Goal: Task Accomplishment & Management: Manage account settings

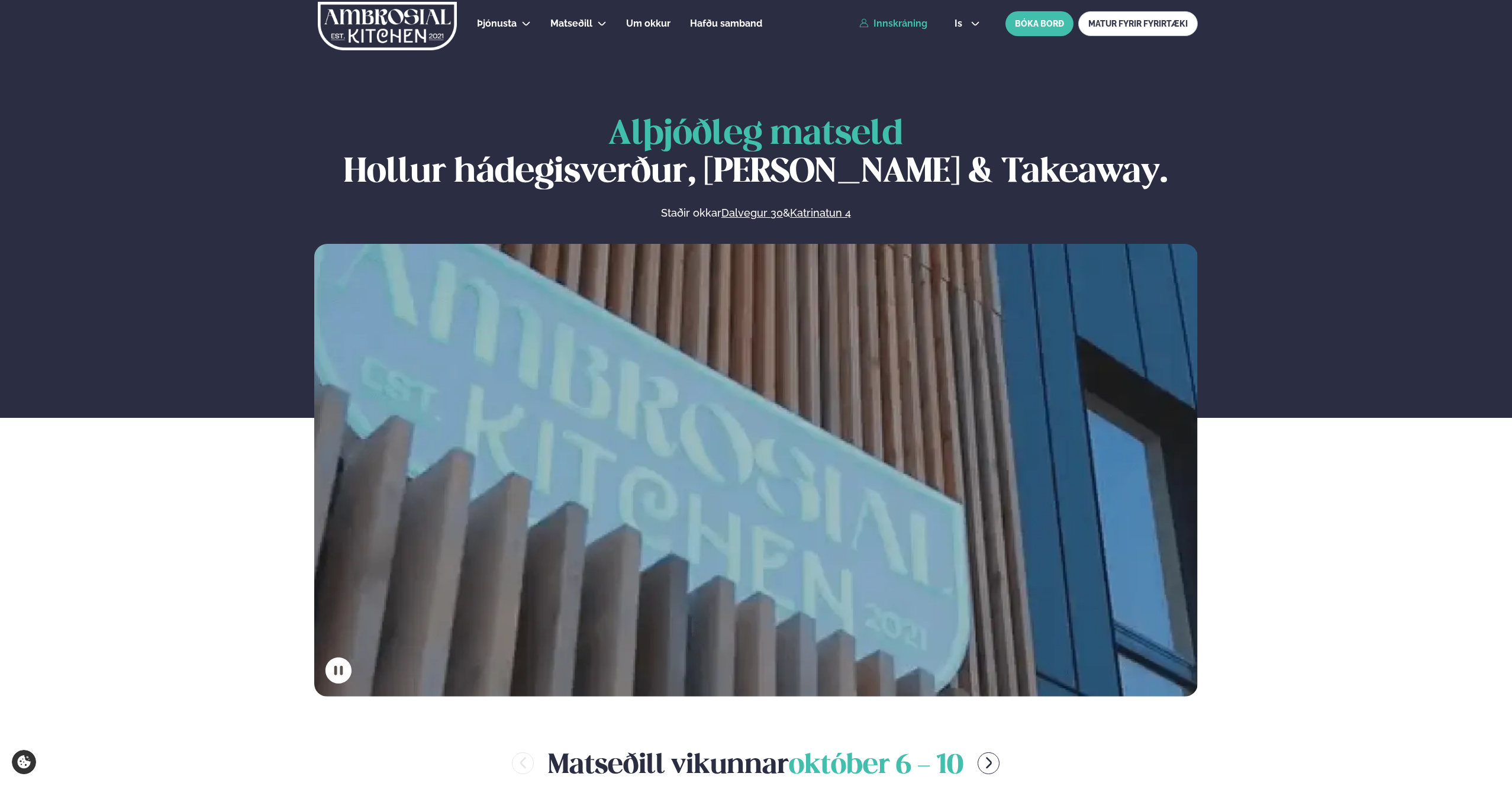
click at [917, 21] on link "Innskráning" at bounding box center [893, 24] width 68 height 10
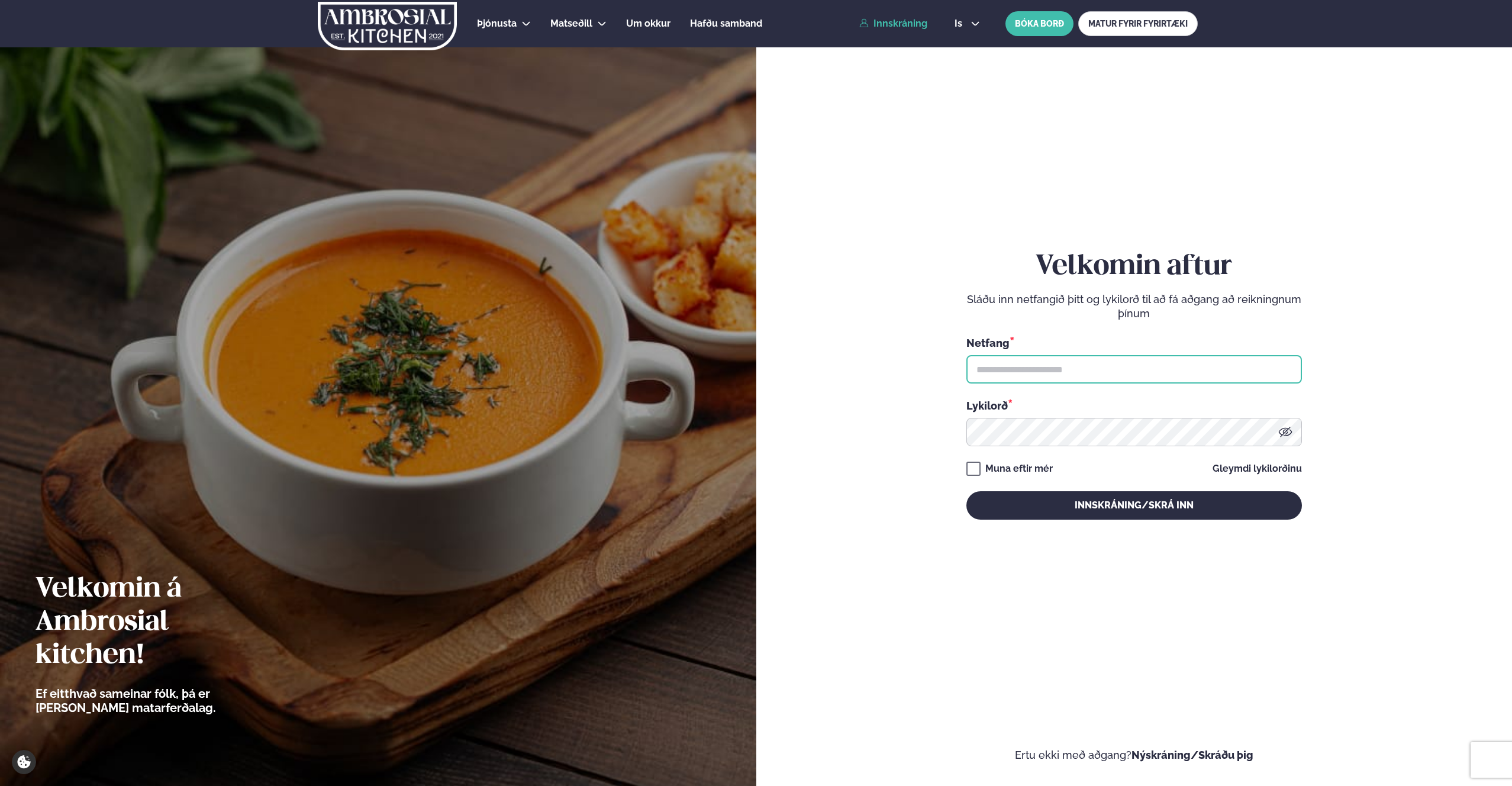
type input "**********"
click at [1138, 515] on button "Innskráning/Skrá inn" at bounding box center [1134, 506] width 336 height 28
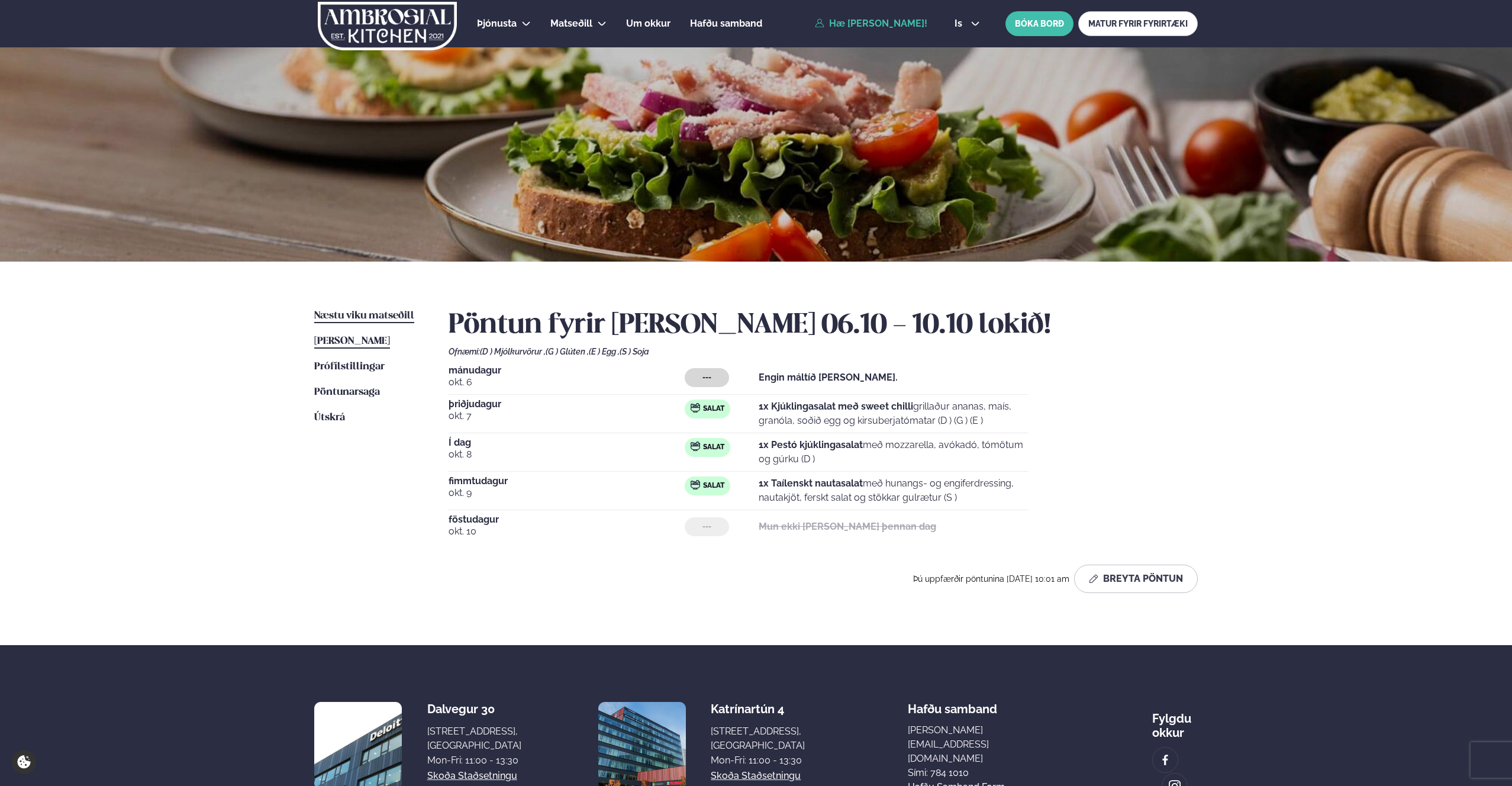
click at [393, 317] on span "Næstu viku matseðill" at bounding box center [364, 316] width 100 height 10
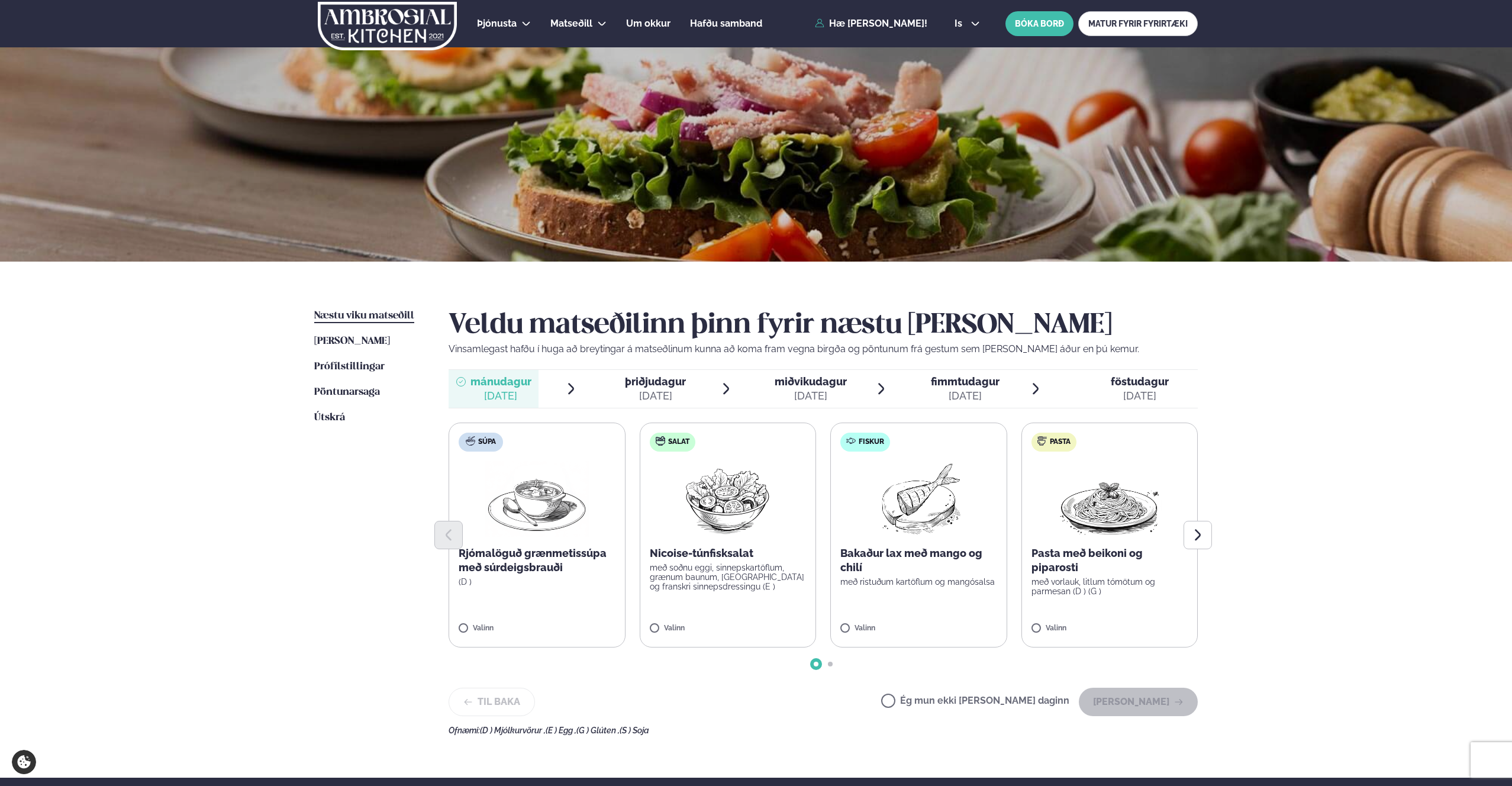
click at [500, 389] on div "[DATE]" at bounding box center [501, 396] width 61 height 14
drag, startPoint x: 964, startPoint y: 704, endPoint x: 995, endPoint y: 705, distance: 31.0
click at [964, 704] on label "Ég mun ekki [PERSON_NAME] daginn" at bounding box center [975, 702] width 188 height 13
click at [1146, 705] on button "[PERSON_NAME]" at bounding box center [1138, 702] width 119 height 28
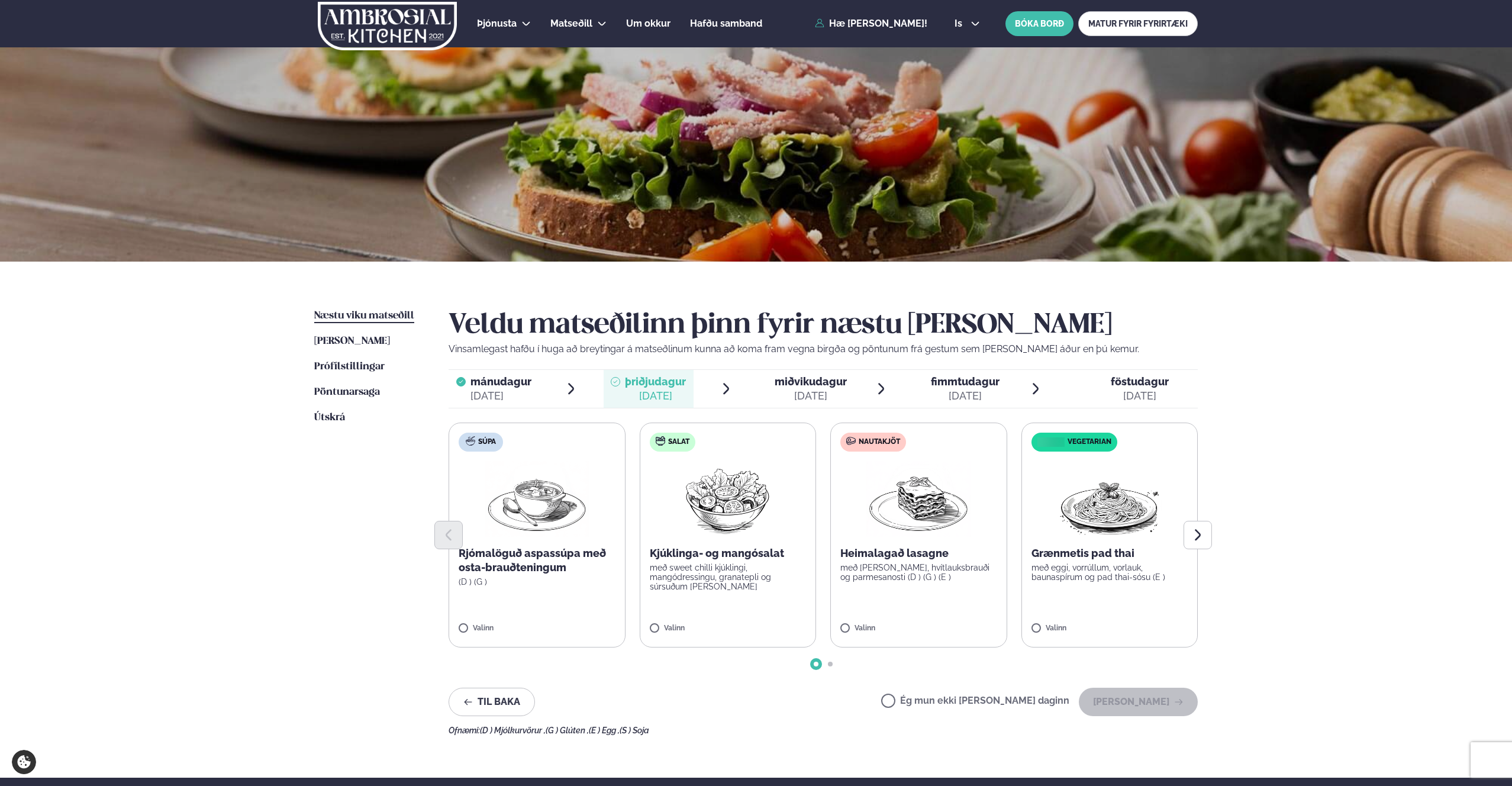
click at [1116, 512] on img at bounding box center [1109, 499] width 104 height 76
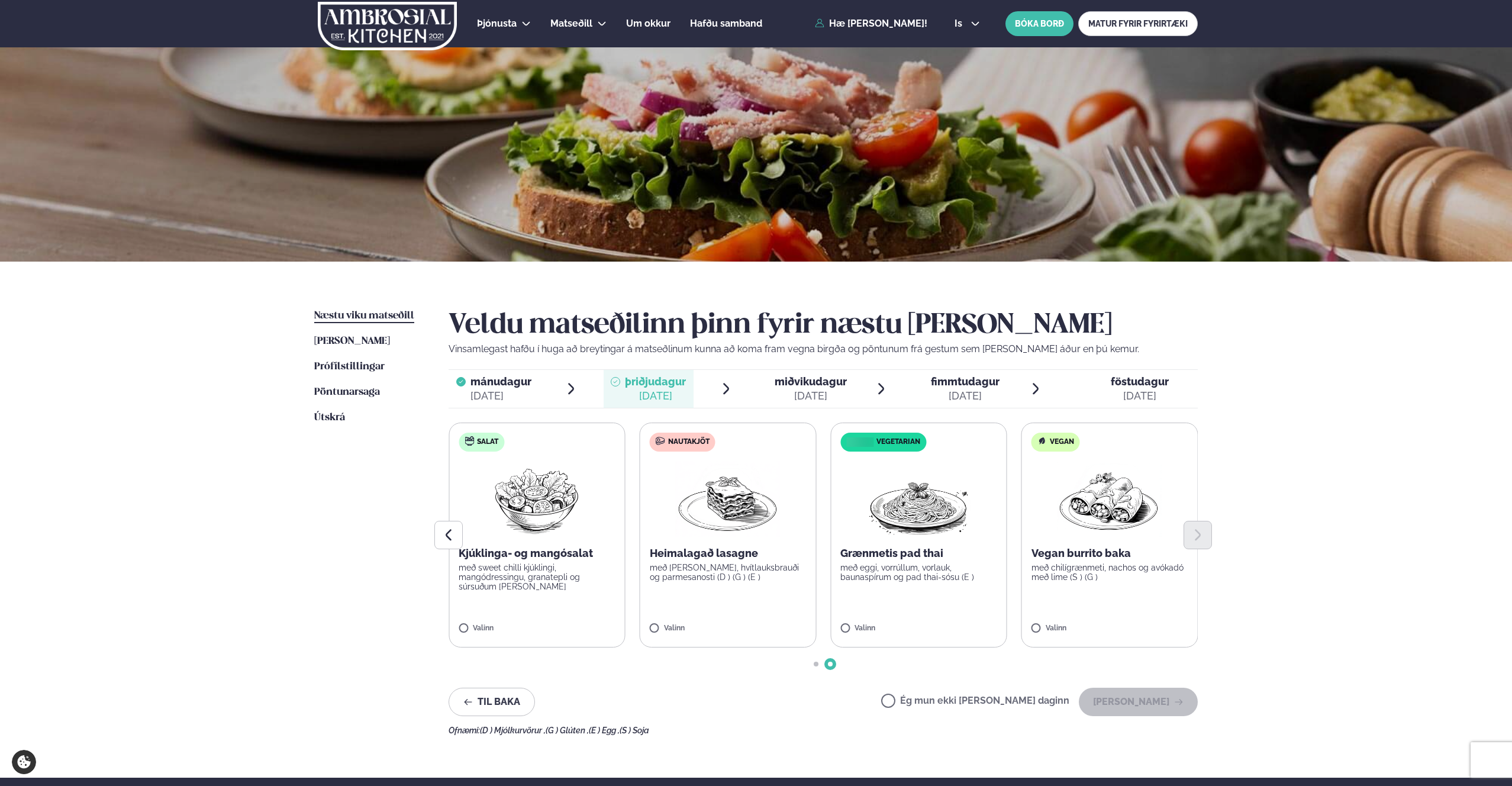
click at [914, 528] on div at bounding box center [823, 535] width 749 height 28
click at [912, 500] on img at bounding box center [918, 499] width 104 height 76
click at [912, 508] on img at bounding box center [918, 499] width 104 height 76
click at [645, 387] on div "þriðjudagur þri." at bounding box center [656, 381] width 61 height 14
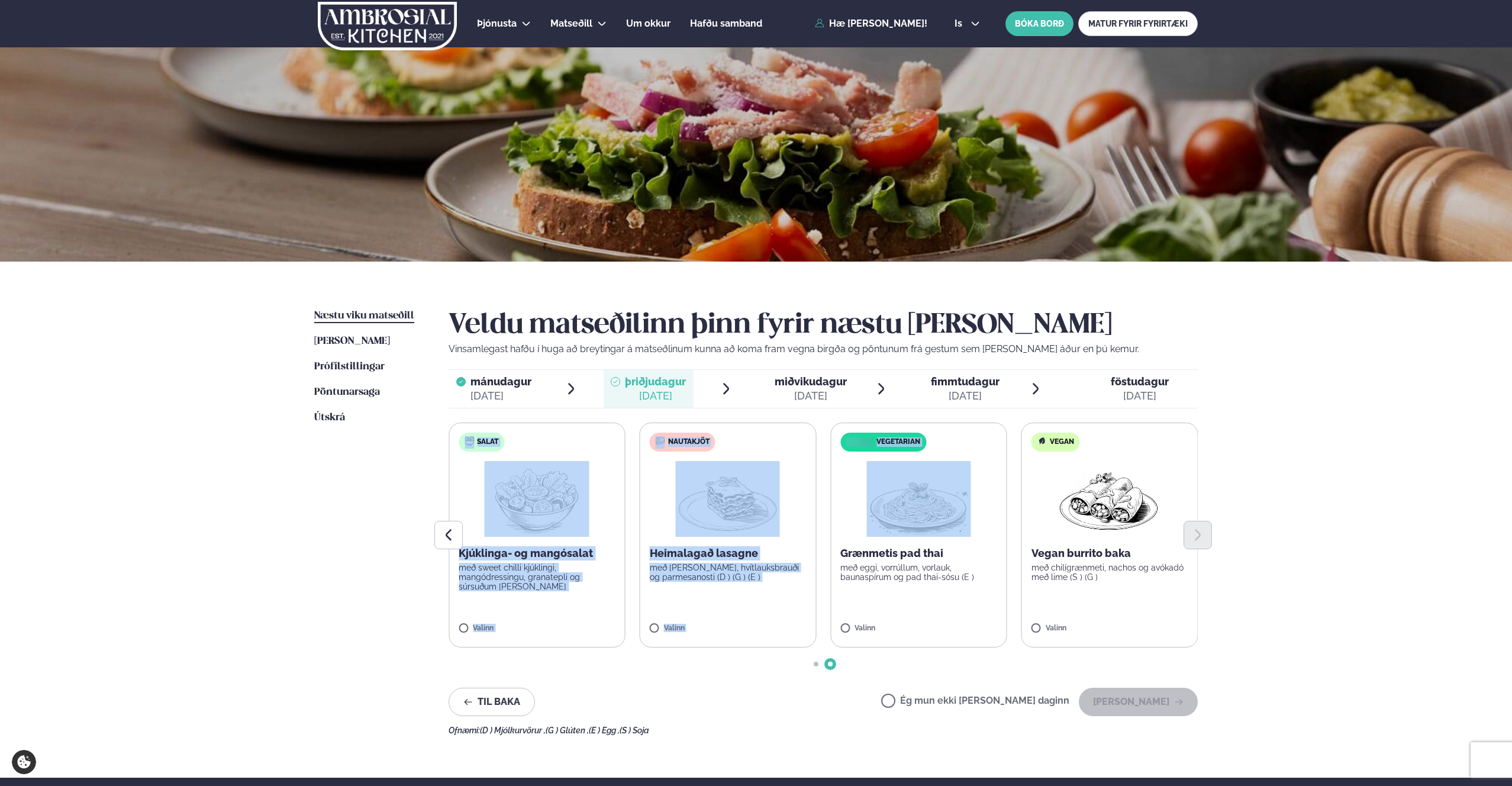
drag, startPoint x: 824, startPoint y: 522, endPoint x: 957, endPoint y: 520, distance: 133.0
click at [957, 520] on div "Súpa Rjómalöguð aspassúpa með osta-brauðteningum (D ) (G ) Valinn Salat Kjúklin…" at bounding box center [823, 535] width 749 height 225
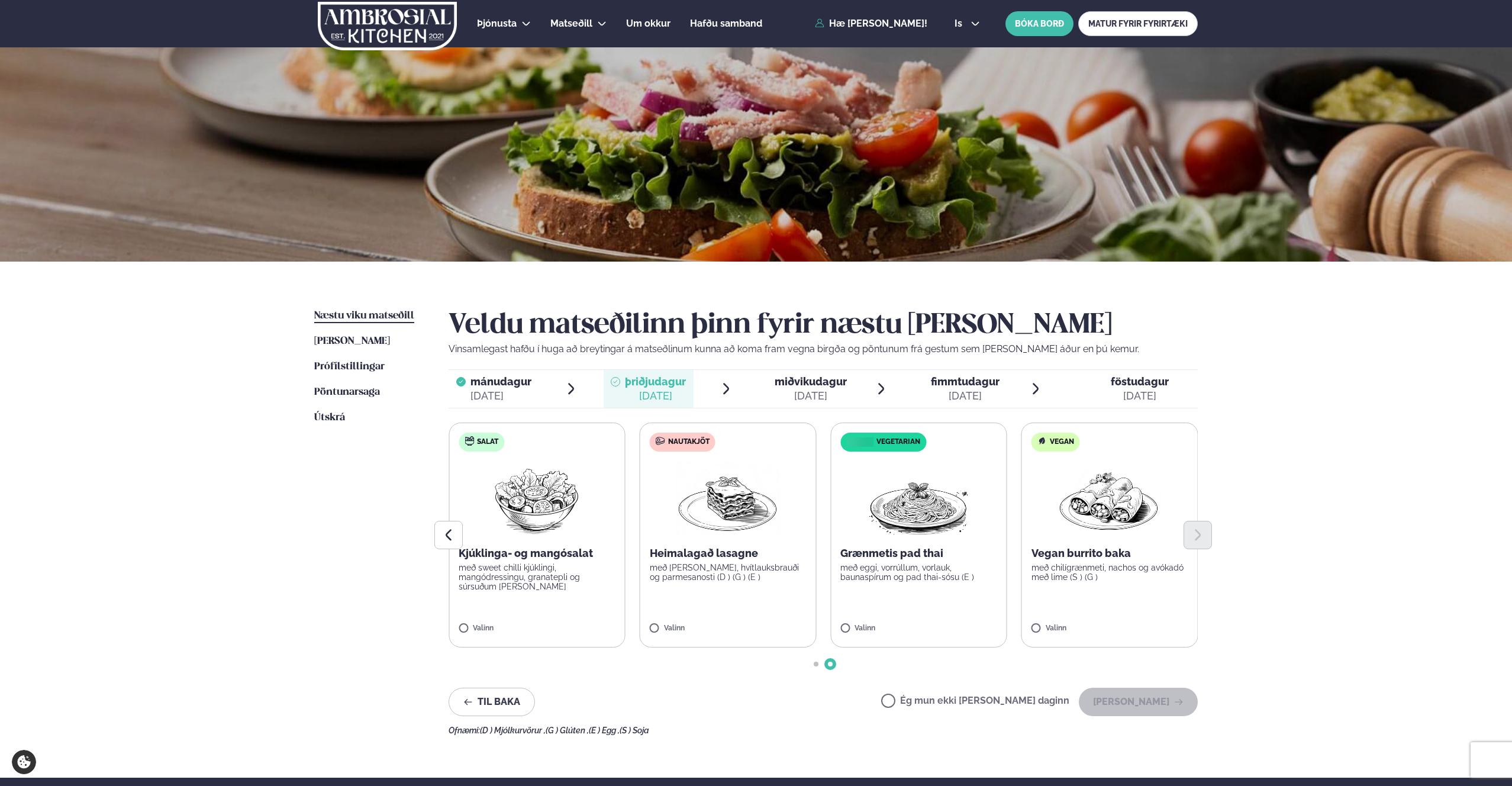
click at [894, 522] on div at bounding box center [823, 535] width 749 height 28
click at [917, 492] on img at bounding box center [918, 499] width 104 height 76
click at [1123, 697] on button "[PERSON_NAME]" at bounding box center [1138, 702] width 119 height 28
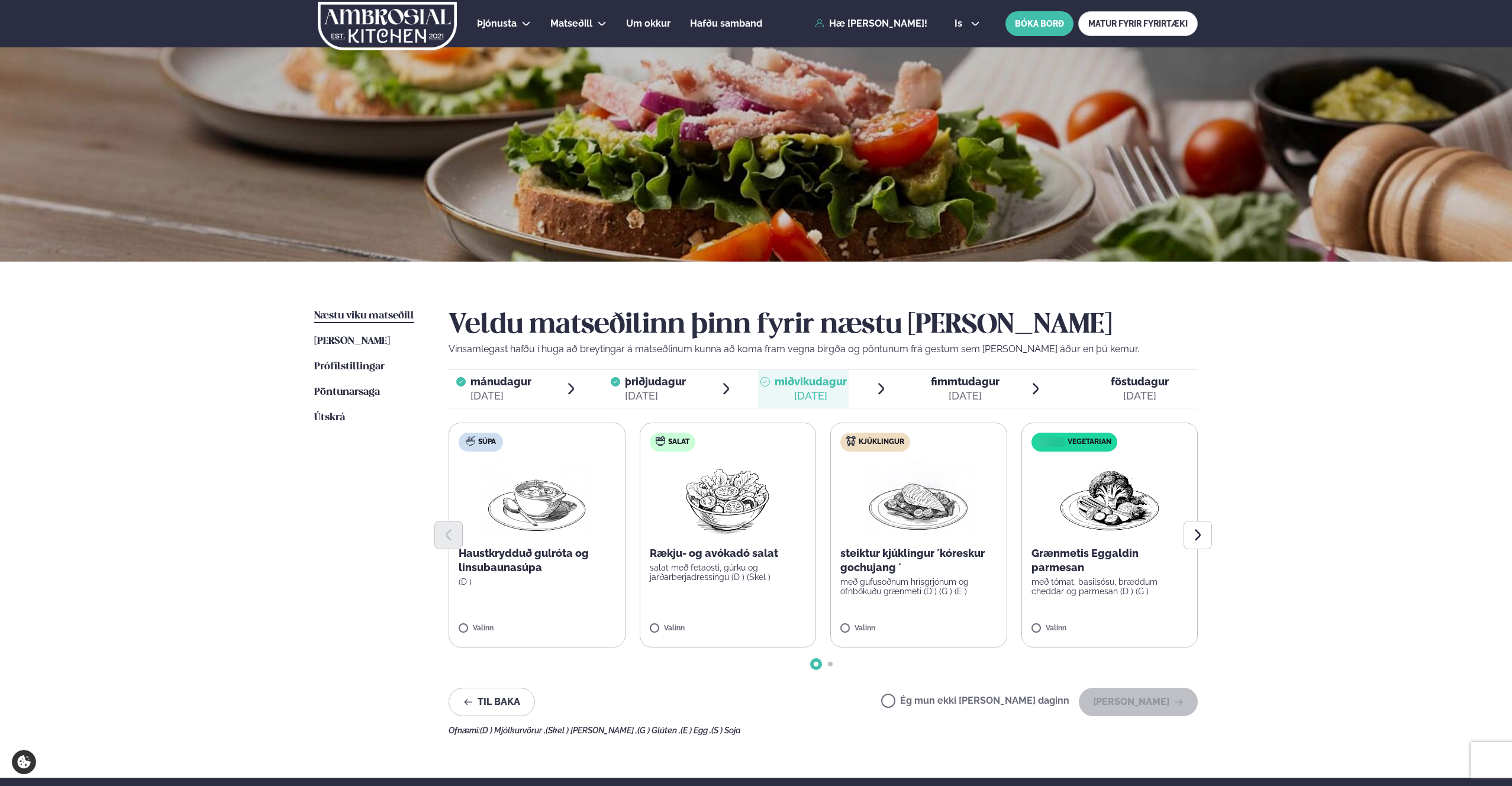
click at [911, 512] on img at bounding box center [918, 499] width 104 height 76
click at [886, 563] on p "steiktur kjúklingur ´kóreskur gochujang ´" at bounding box center [919, 560] width 157 height 28
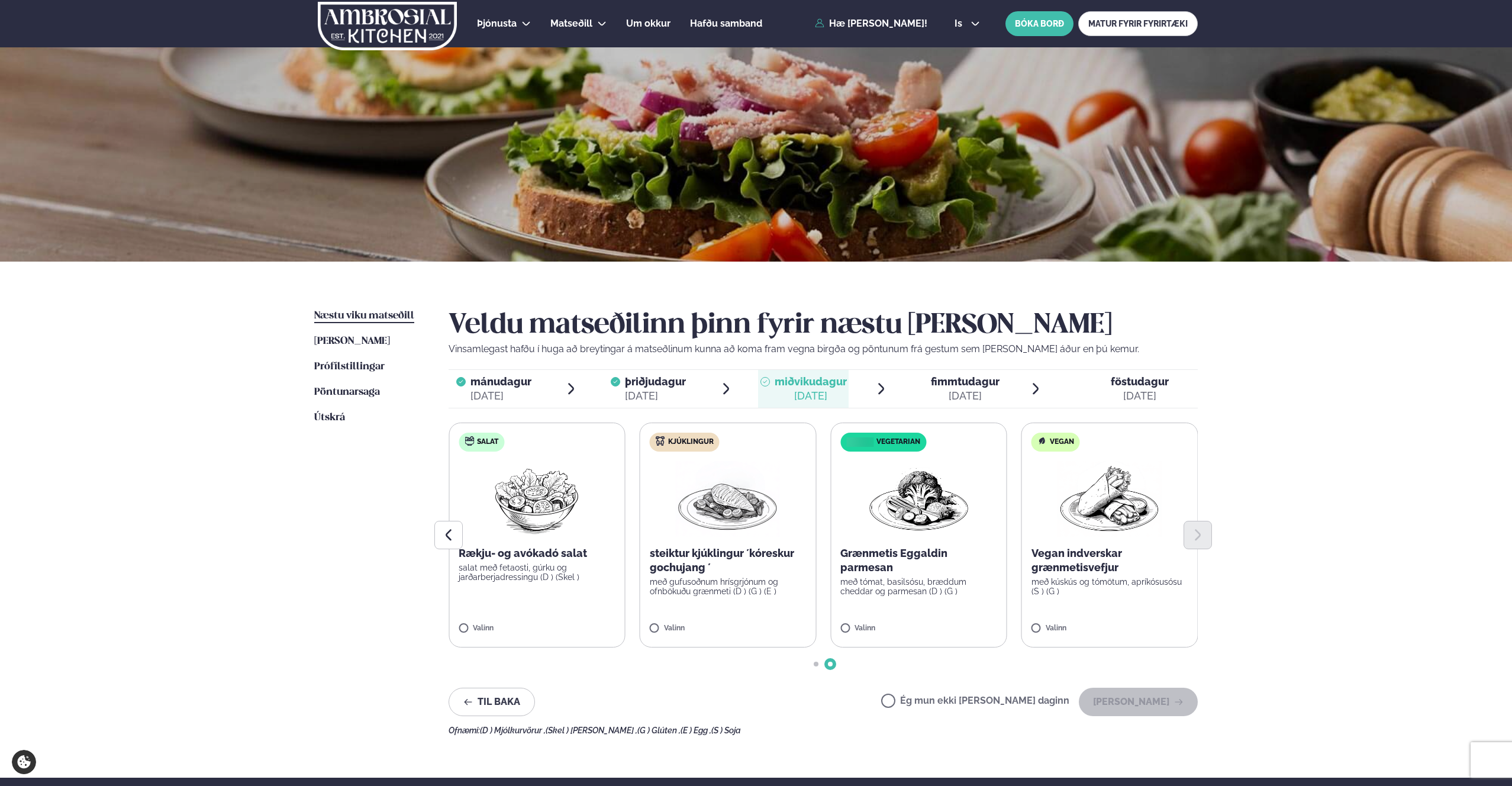
click at [751, 545] on div at bounding box center [823, 535] width 749 height 28
click at [734, 516] on img at bounding box center [728, 499] width 104 height 76
click at [1141, 701] on button "[PERSON_NAME]" at bounding box center [1138, 702] width 119 height 28
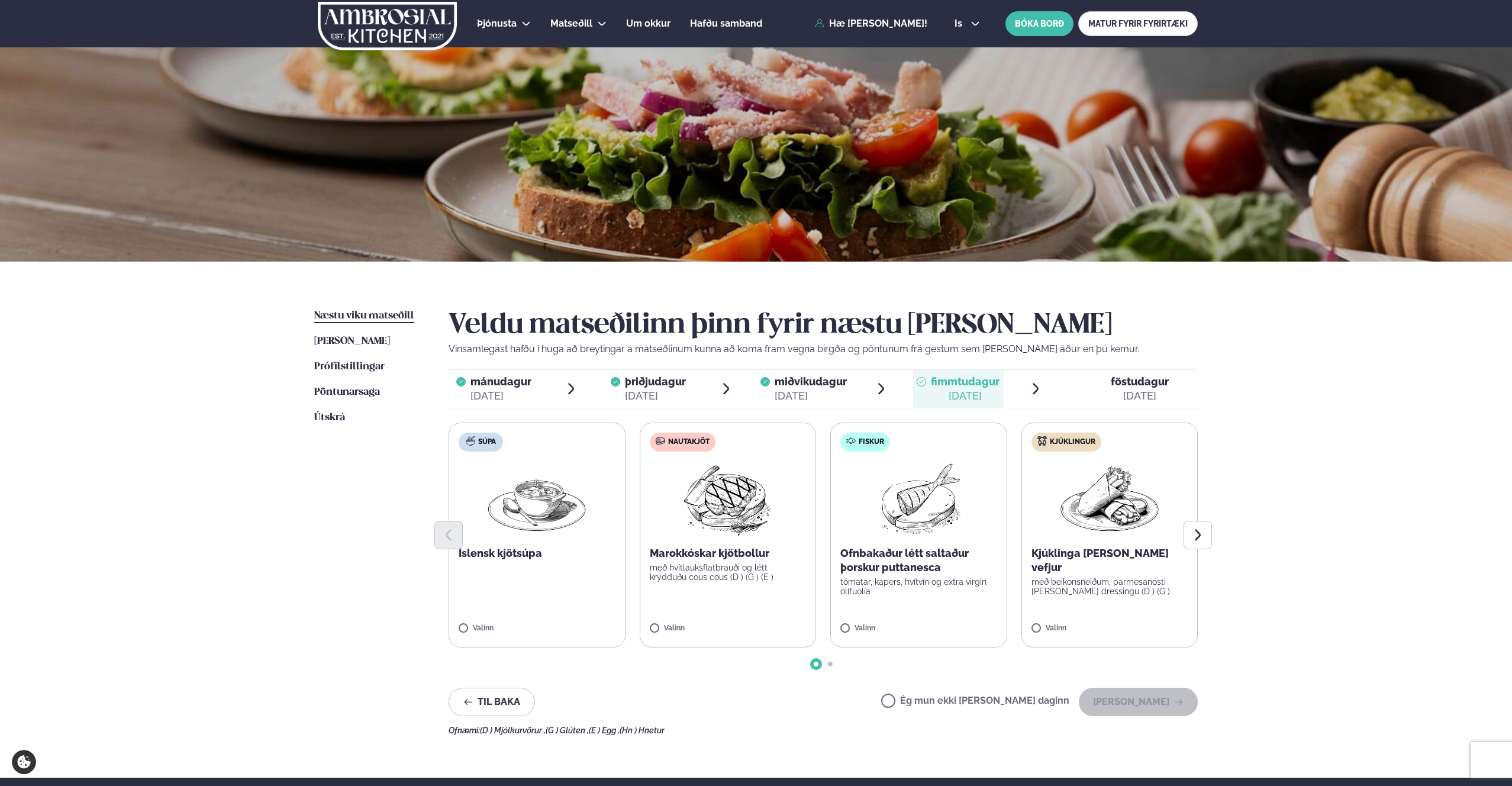
drag, startPoint x: 1077, startPoint y: 544, endPoint x: 943, endPoint y: 543, distance: 134.0
click at [910, 543] on div at bounding box center [823, 535] width 749 height 28
click at [1196, 541] on icon "Next slide" at bounding box center [1197, 535] width 14 height 14
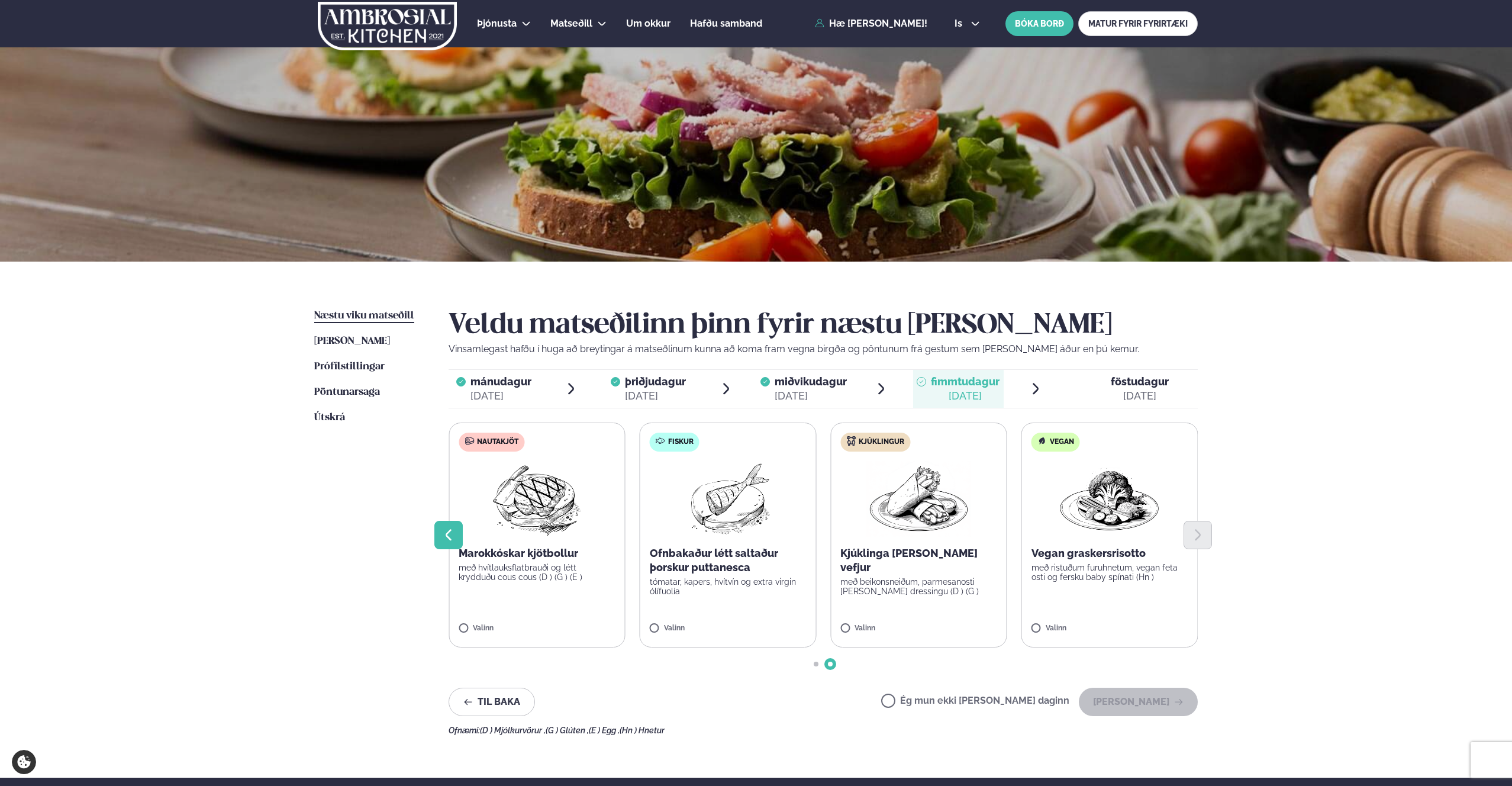
click at [441, 535] on icon "Previous slide" at bounding box center [448, 535] width 14 height 14
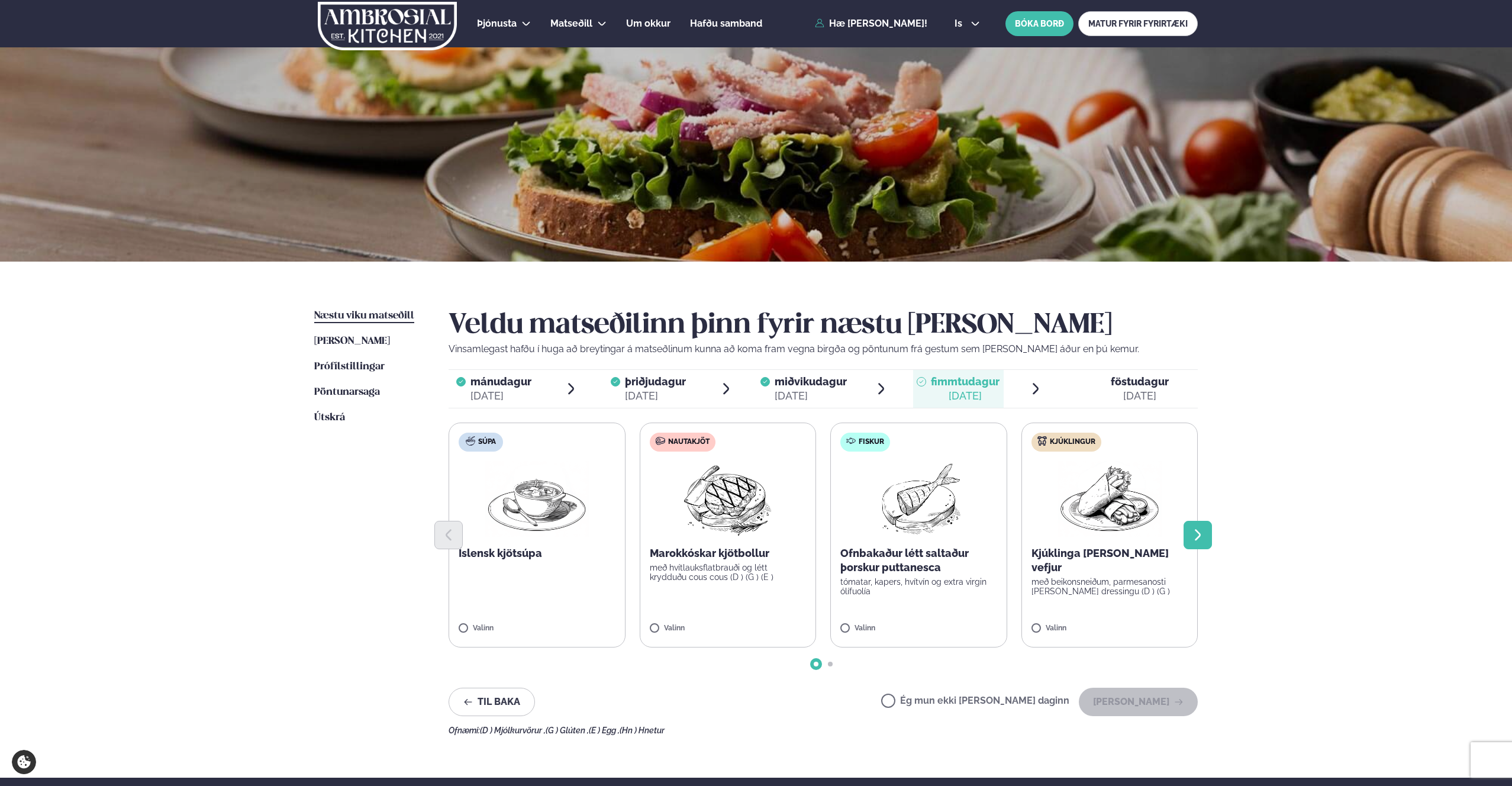
click at [1196, 535] on icon "Next slide" at bounding box center [1197, 535] width 14 height 14
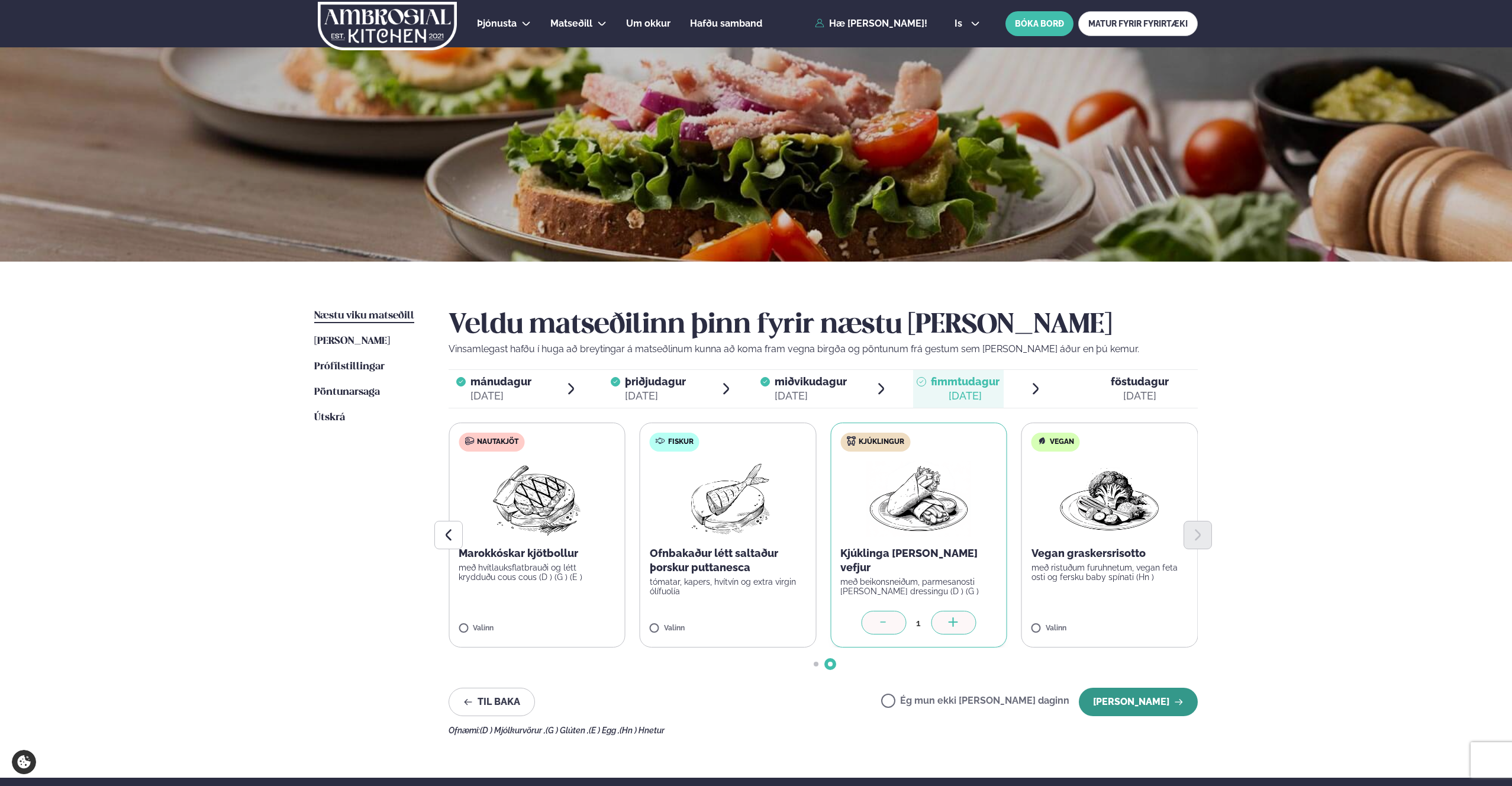
click at [1134, 705] on button "[PERSON_NAME]" at bounding box center [1138, 702] width 119 height 28
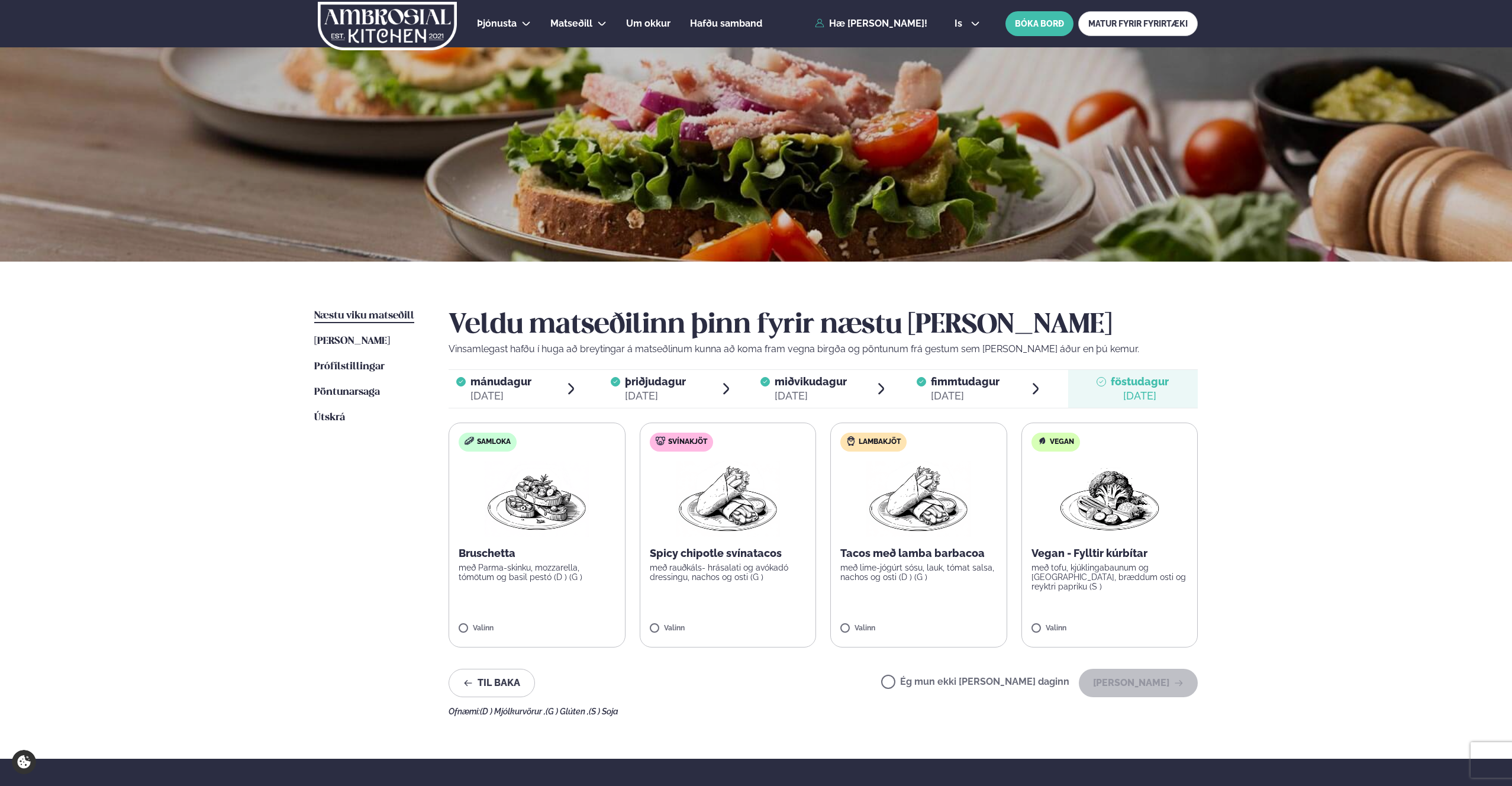
click at [928, 680] on label "Ég mun ekki [PERSON_NAME] daginn" at bounding box center [975, 683] width 188 height 13
click at [1134, 676] on button "[PERSON_NAME]" at bounding box center [1138, 683] width 119 height 28
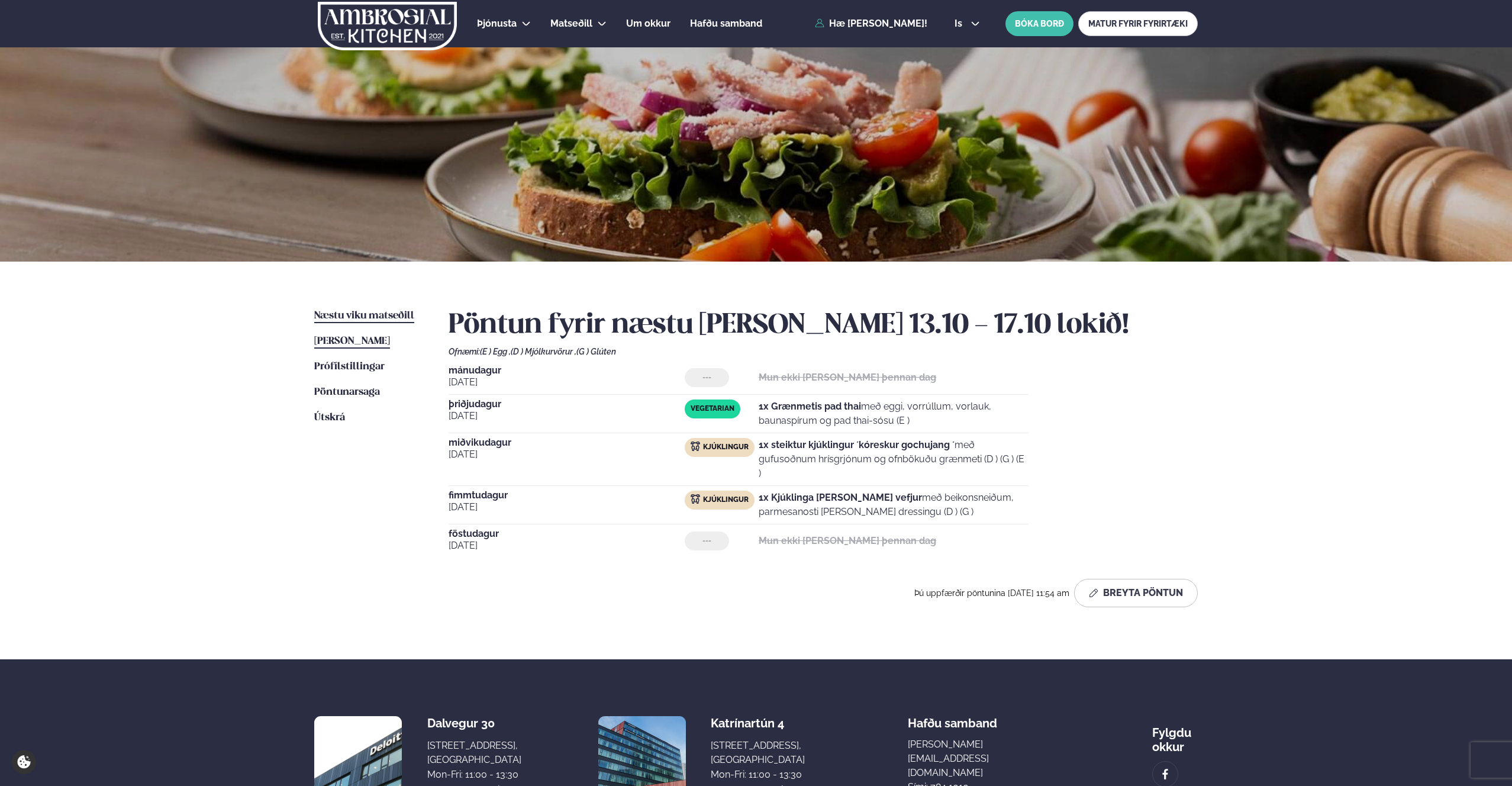
click at [358, 338] on span "[PERSON_NAME]" at bounding box center [351, 341] width 76 height 10
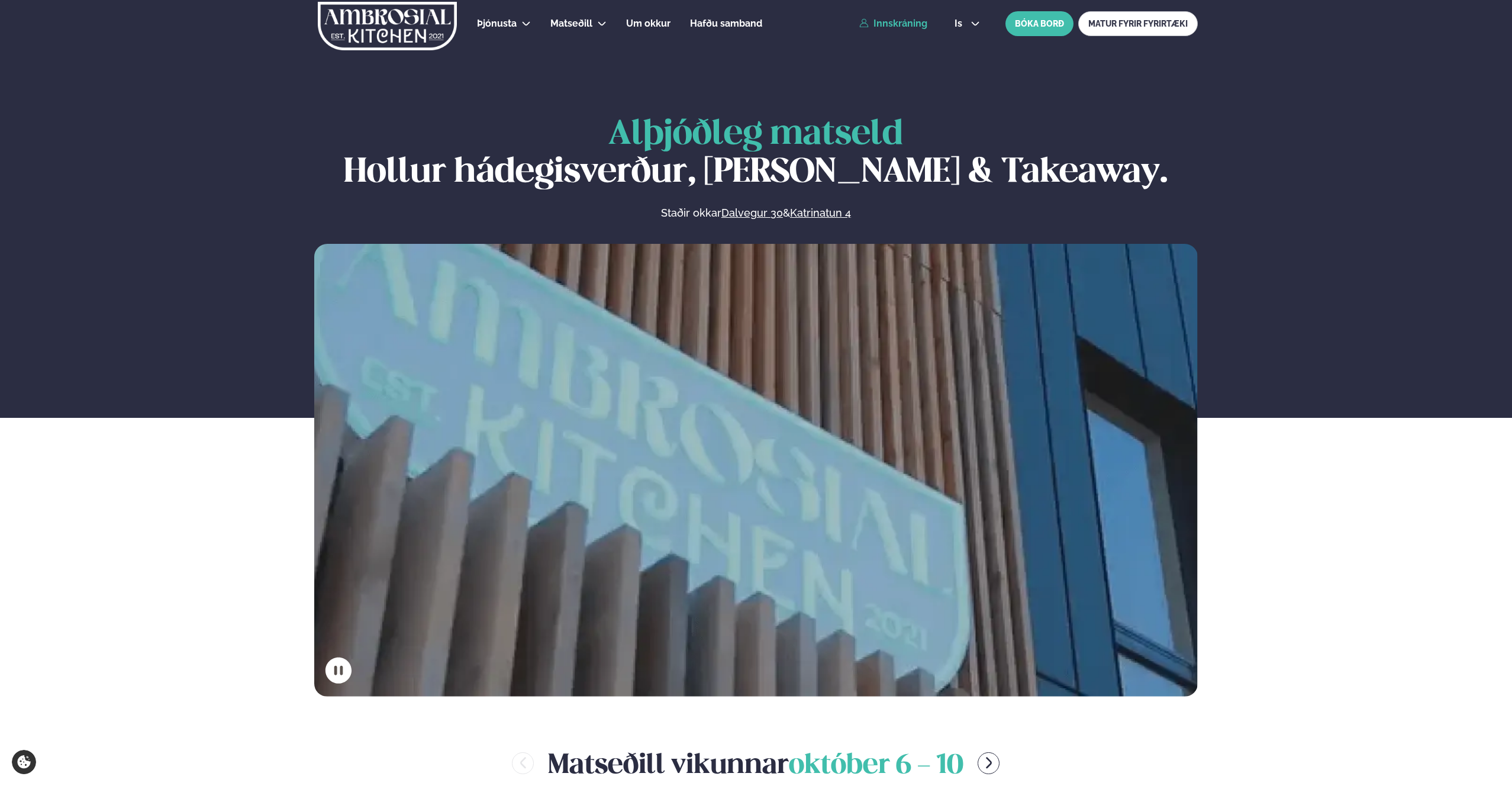
click at [909, 23] on link "Innskráning" at bounding box center [893, 24] width 68 height 10
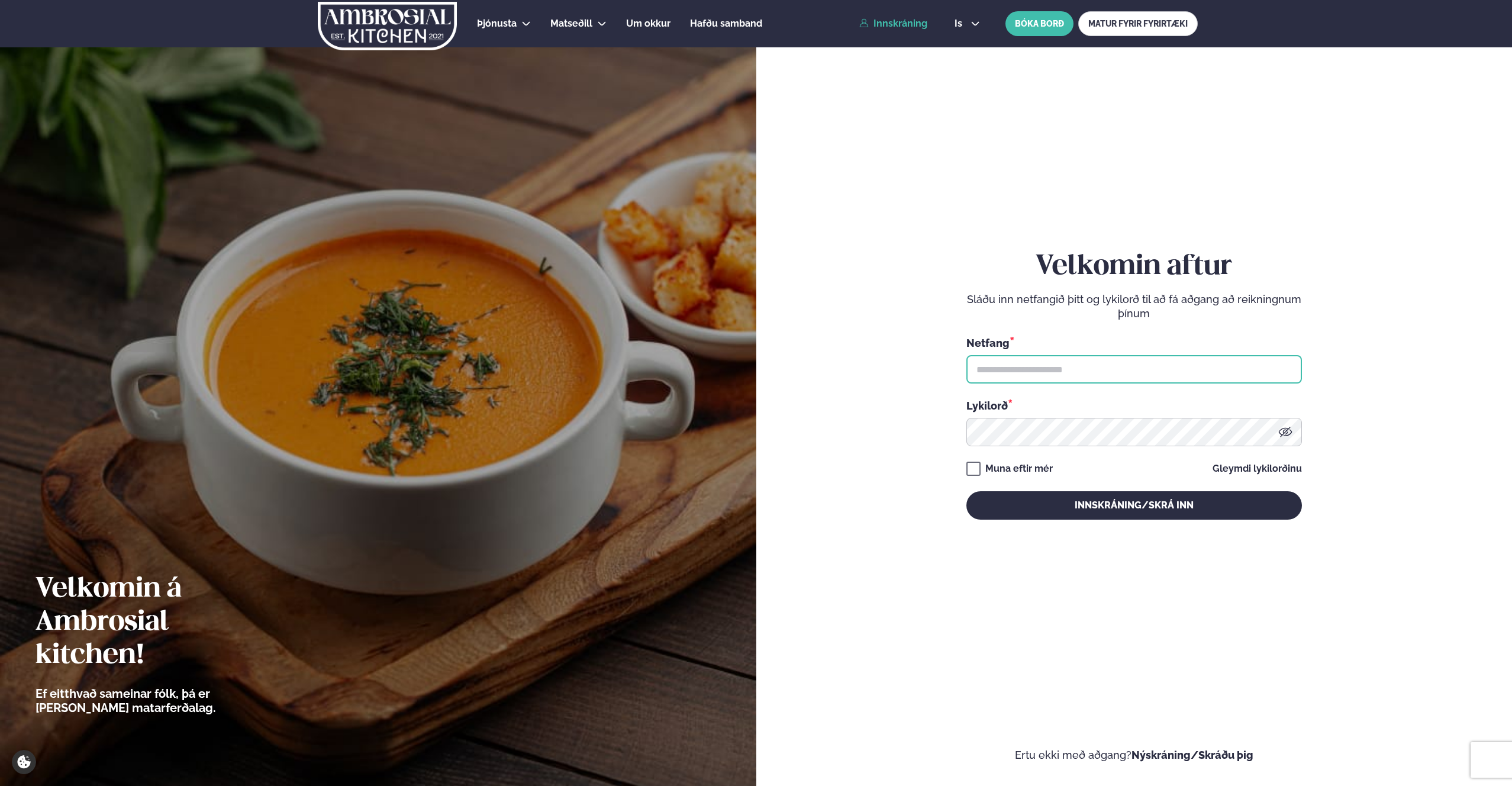
type input "**********"
click at [1079, 515] on button "Innskráning/Skrá inn" at bounding box center [1134, 506] width 336 height 28
